Goal: Contribute content

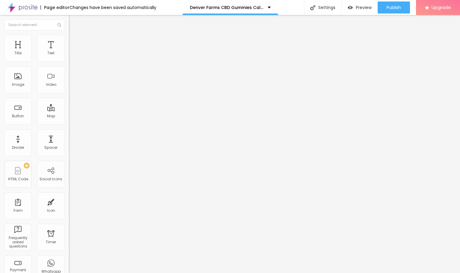
click at [69, 56] on input "entre em contato" at bounding box center [105, 53] width 72 height 6
paste input "Denver Farms CBD Gummies address a characteristic health answer for the individ…"
click at [69, 121] on input "https://" at bounding box center [105, 120] width 72 height 6
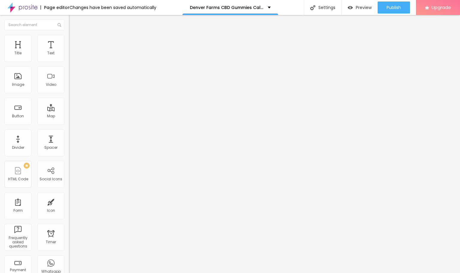
click at [69, 56] on input "Denver Farms CBD Gummies address a characteristic health answer for the individ…" at bounding box center [105, 53] width 72 height 6
paste input "👇❗❗𝐒𝐡𝐨𝐩𝐍𝐨𝐰❗❗👇"
type input "👇❗❗𝐒𝐡𝐨𝐩𝐍𝐨𝐰❗❗👇"
click at [69, 123] on input "https://" at bounding box center [105, 120] width 72 height 6
paste input "[DOMAIN_NAME][URL]"
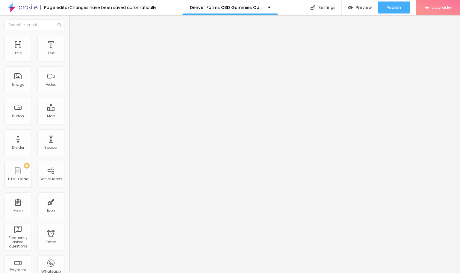
scroll to position [0, 37]
type input "[URL][DOMAIN_NAME]"
click at [69, 123] on input "[URL][DOMAIN_NAME]" at bounding box center [105, 120] width 72 height 6
click at [69, 52] on span "Change image" at bounding box center [85, 48] width 32 height 5
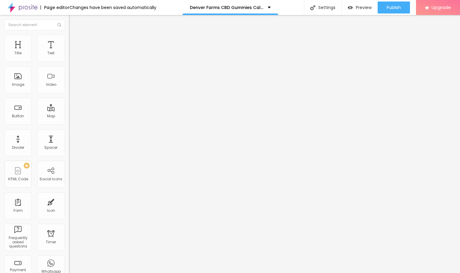
click at [259, 5] on div "Denver Farms CBD Gummies Calm Your Mind, Your Body" at bounding box center [230, 7] width 96 height 15
click at [69, 123] on input "https://" at bounding box center [105, 120] width 72 height 6
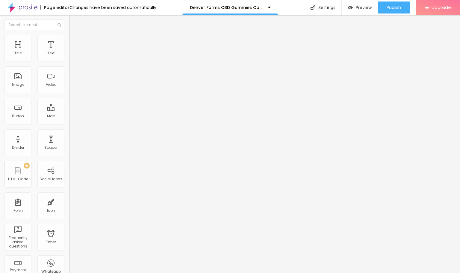
paste input "[DOMAIN_NAME][URL]"
type input "[URL][DOMAIN_NAME]"
click at [399, 7] on span "Publish" at bounding box center [394, 7] width 14 height 5
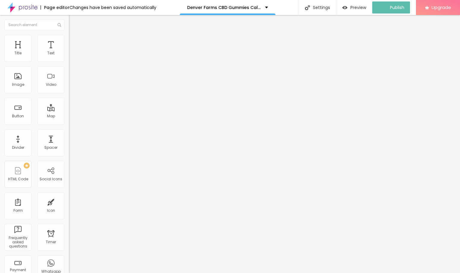
click at [26, 9] on img at bounding box center [22, 7] width 30 height 15
